Goal: Task Accomplishment & Management: Manage account settings

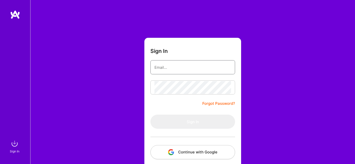
click at [163, 65] on input "email" at bounding box center [193, 67] width 77 height 13
click at [196, 155] on button "Continue with Google" at bounding box center [193, 152] width 85 height 14
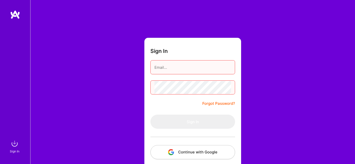
scroll to position [25, 0]
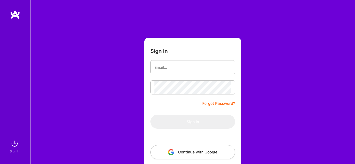
click at [14, 17] on img at bounding box center [15, 14] width 10 height 9
click at [15, 13] on img at bounding box center [15, 14] width 10 height 9
